Goal: Use online tool/utility: Utilize a website feature to perform a specific function

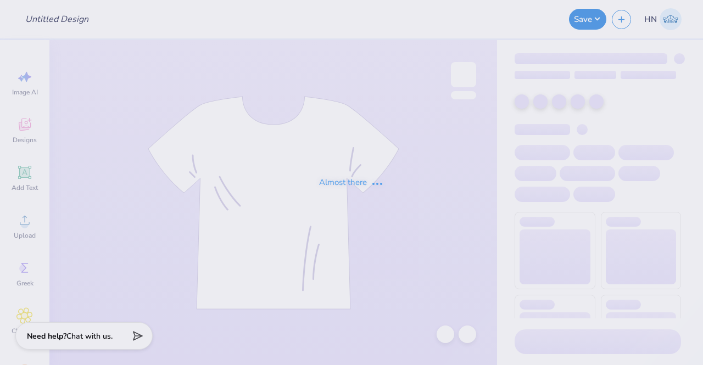
type input "My Tie Fall 2025"
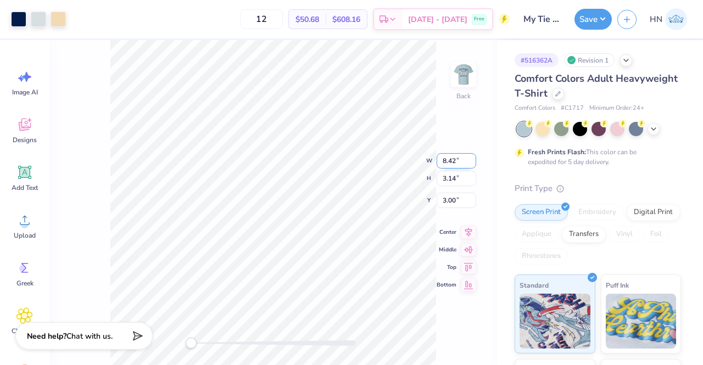
drag, startPoint x: 461, startPoint y: 161, endPoint x: 436, endPoint y: 160, distance: 24.2
click at [437, 160] on input "8.42" at bounding box center [457, 160] width 40 height 15
type input "2.72"
type input "1.13"
type input "4.01"
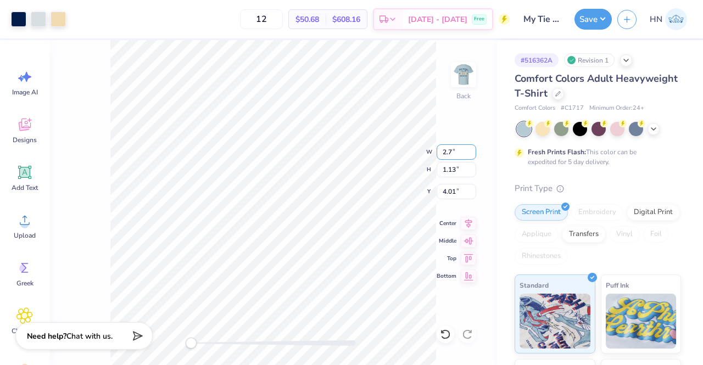
type input "2"
type input "4.80"
type input "1.88"
type input "3.63"
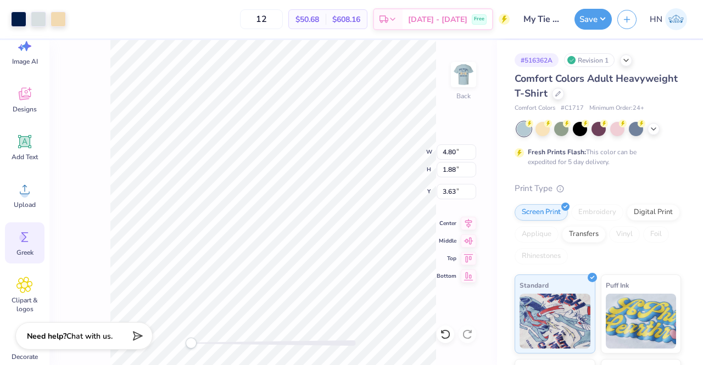
scroll to position [55, 0]
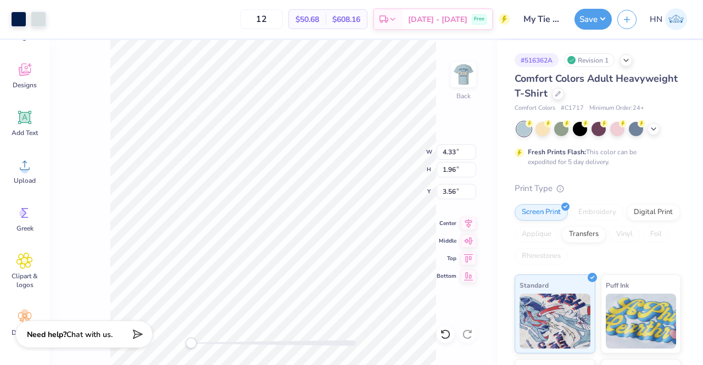
type input "4.33"
type input "1.96"
type input "3.56"
